Goal: Obtain resource: Obtain resource

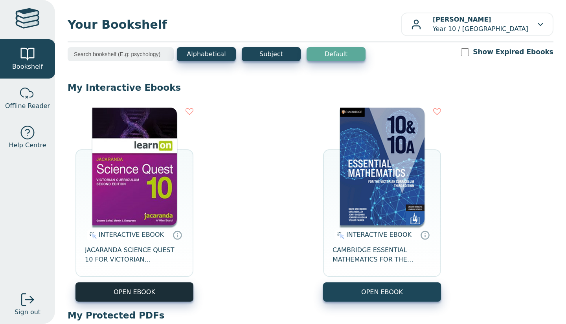
click at [147, 294] on button "OPEN EBOOK" at bounding box center [134, 292] width 118 height 19
click at [183, 279] on div "INTERACTIVE EBOOK JACARANDA SCIENCE QUEST 10 FOR VICTORIAN CURRICULUM LEARNON 2…" at bounding box center [134, 254] width 118 height 57
click at [162, 302] on div "INTERACTIVE EBOOK JACARANDA SCIENCE QUEST 10 FOR VICTORIAN CURRICULUM LEARNON 2…" at bounding box center [311, 205] width 486 height 210
click at [150, 295] on button "OPEN EBOOK" at bounding box center [134, 292] width 118 height 19
